Goal: Information Seeking & Learning: Stay updated

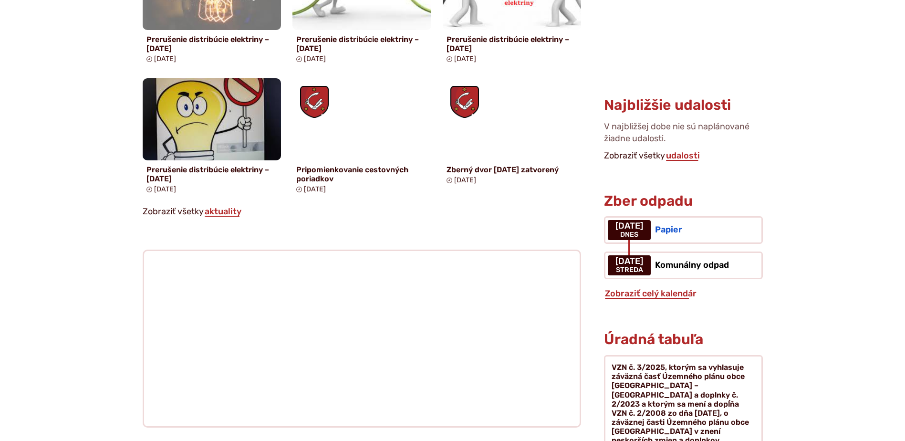
scroll to position [706, 0]
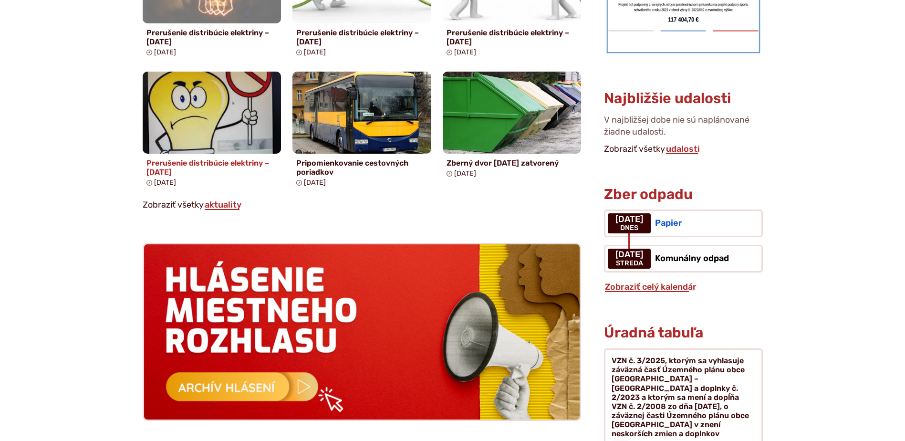
click at [208, 153] on img at bounding box center [211, 113] width 159 height 94
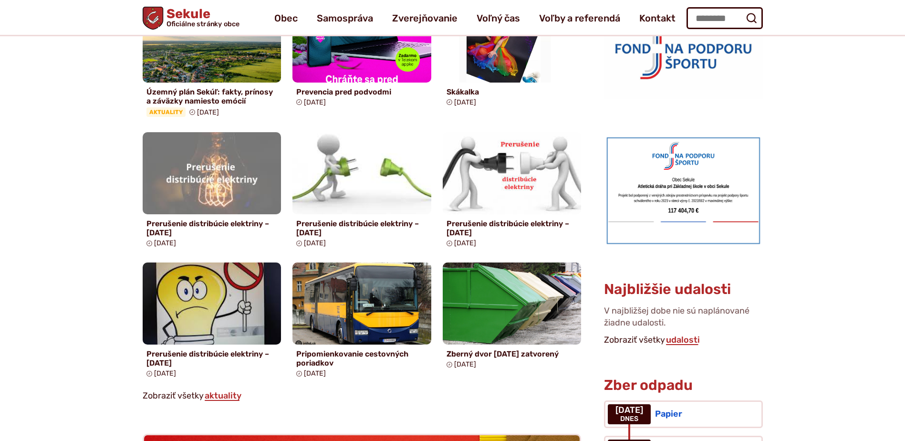
scroll to position [496, 0]
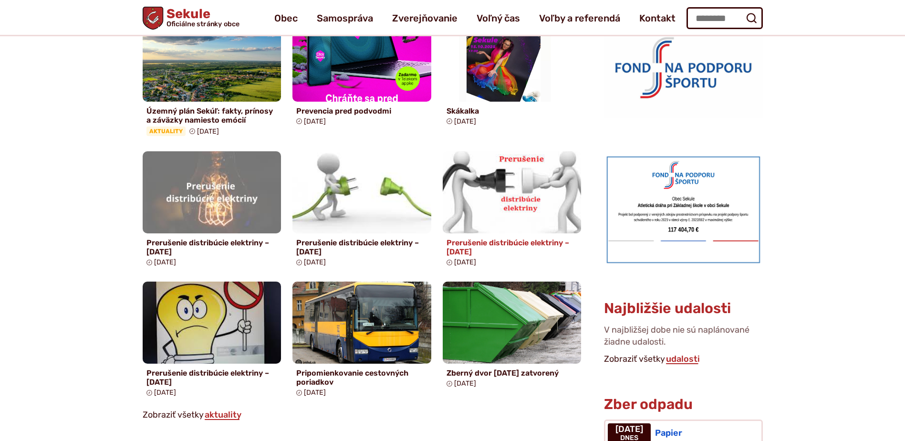
click at [485, 220] on img at bounding box center [511, 193] width 159 height 94
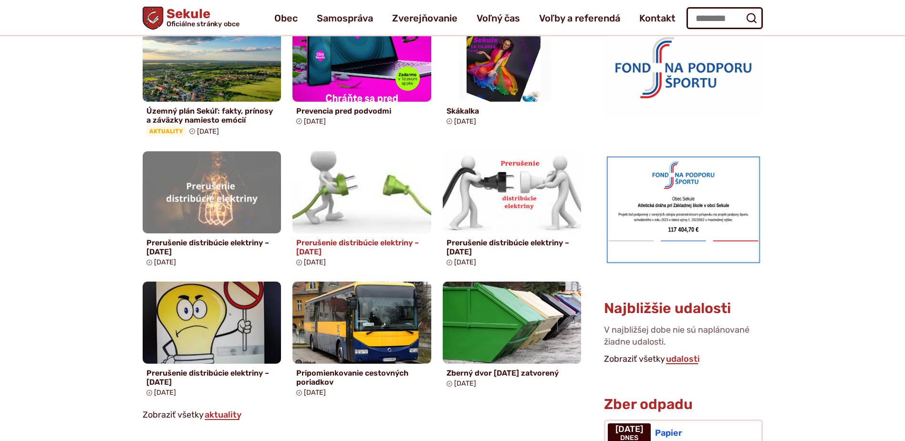
click at [332, 206] on img at bounding box center [361, 193] width 159 height 94
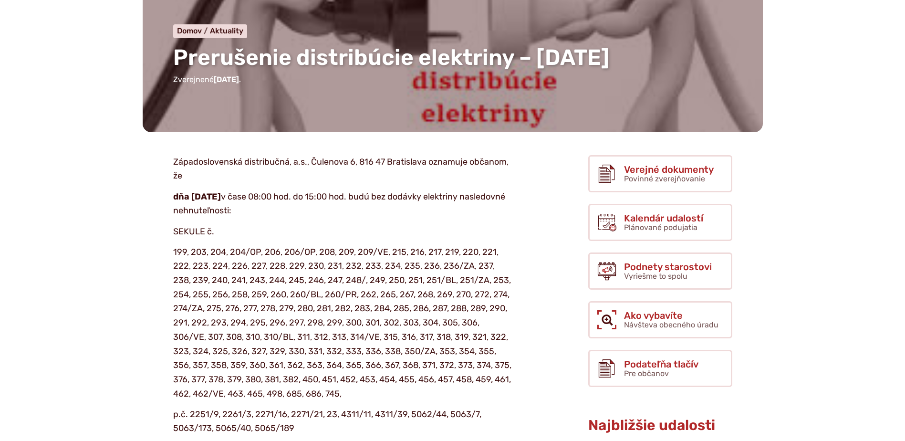
scroll to position [95, 0]
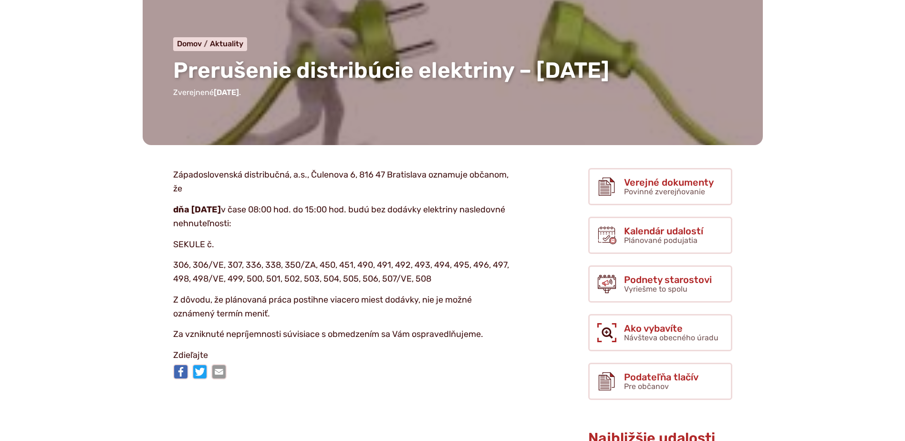
scroll to position [95, 0]
